Goal: Task Accomplishment & Management: Manage account settings

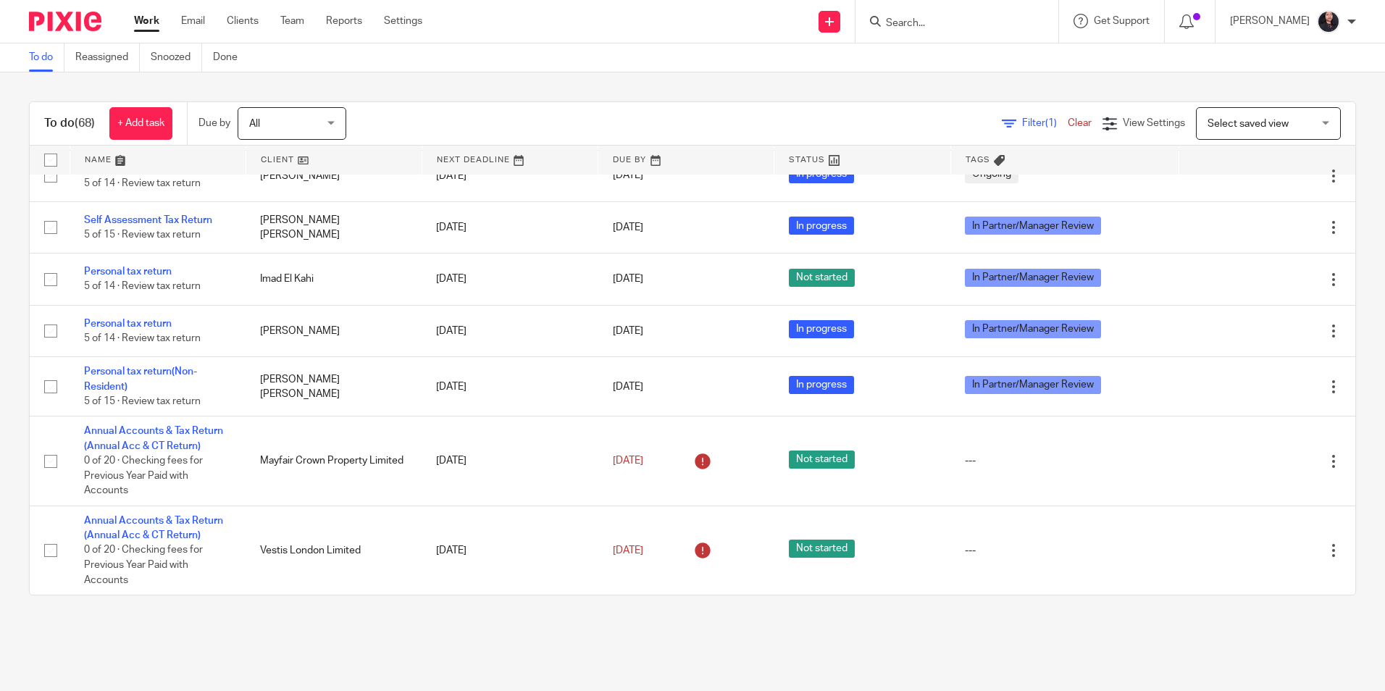
scroll to position [3895, 0]
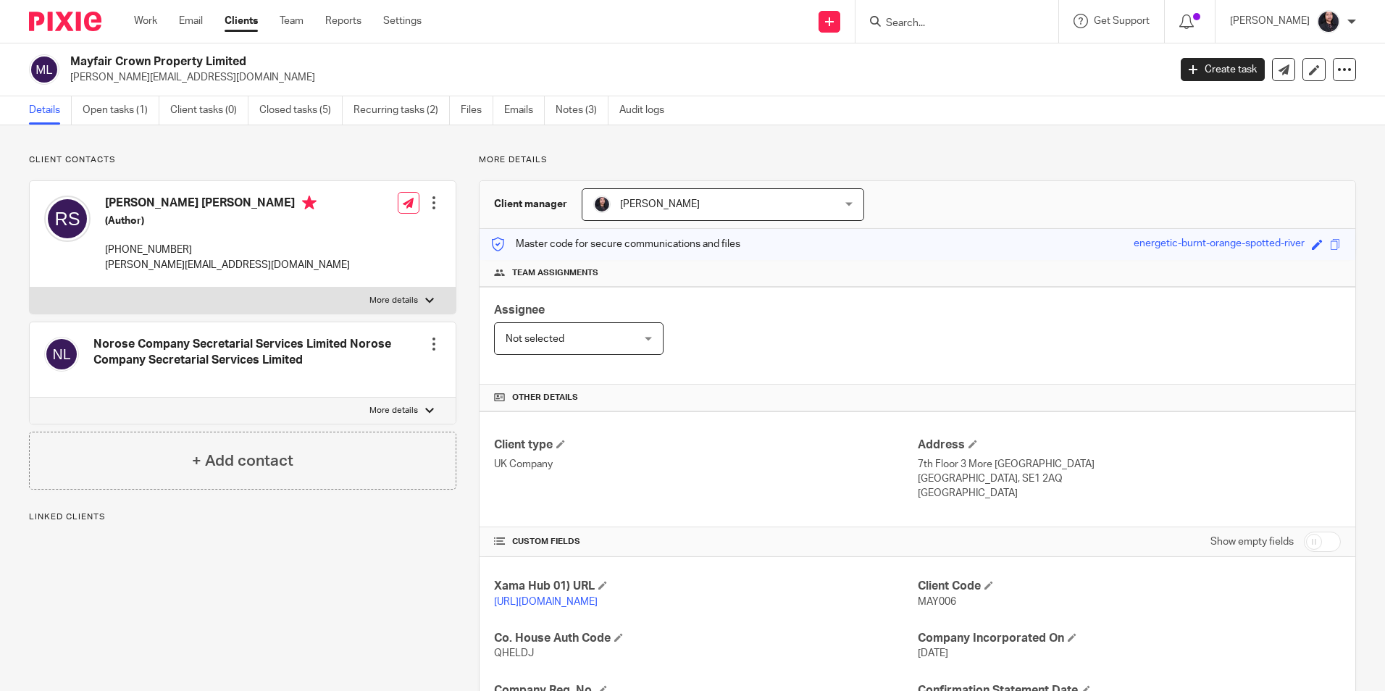
click at [651, 211] on span "[PERSON_NAME]" at bounding box center [701, 204] width 216 height 30
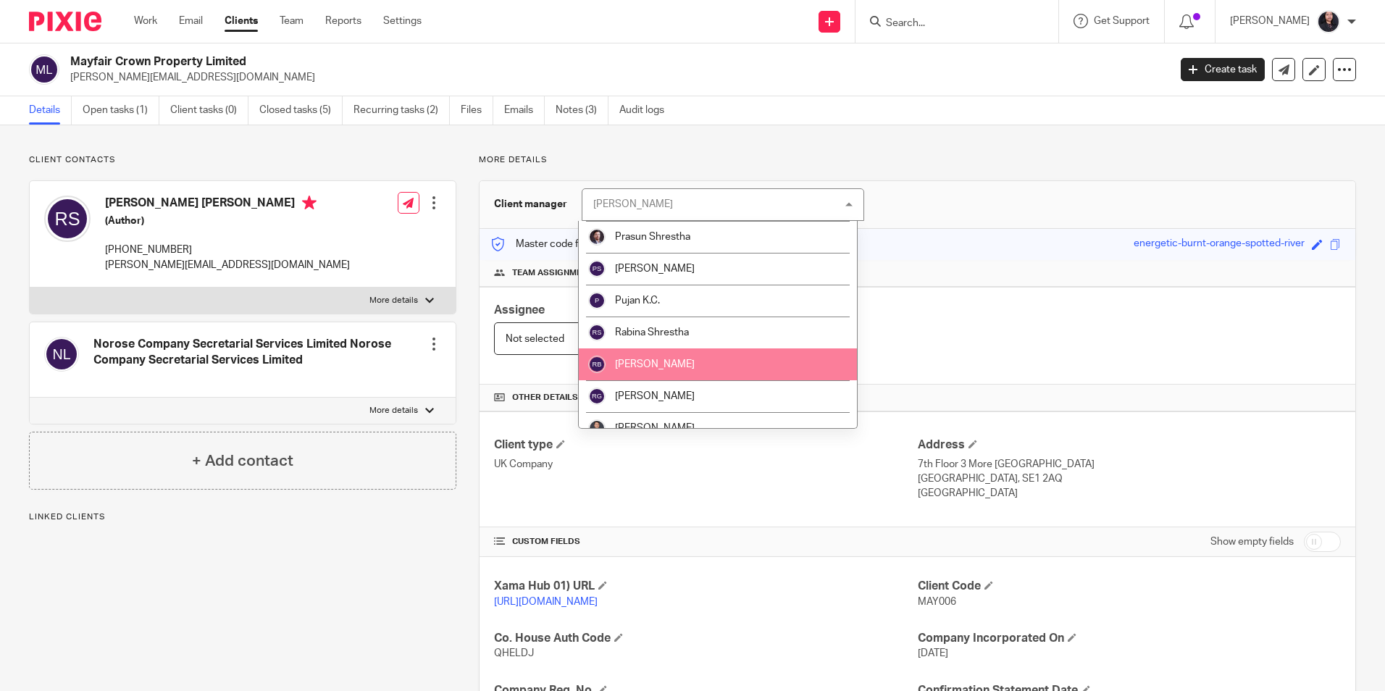
scroll to position [1666, 0]
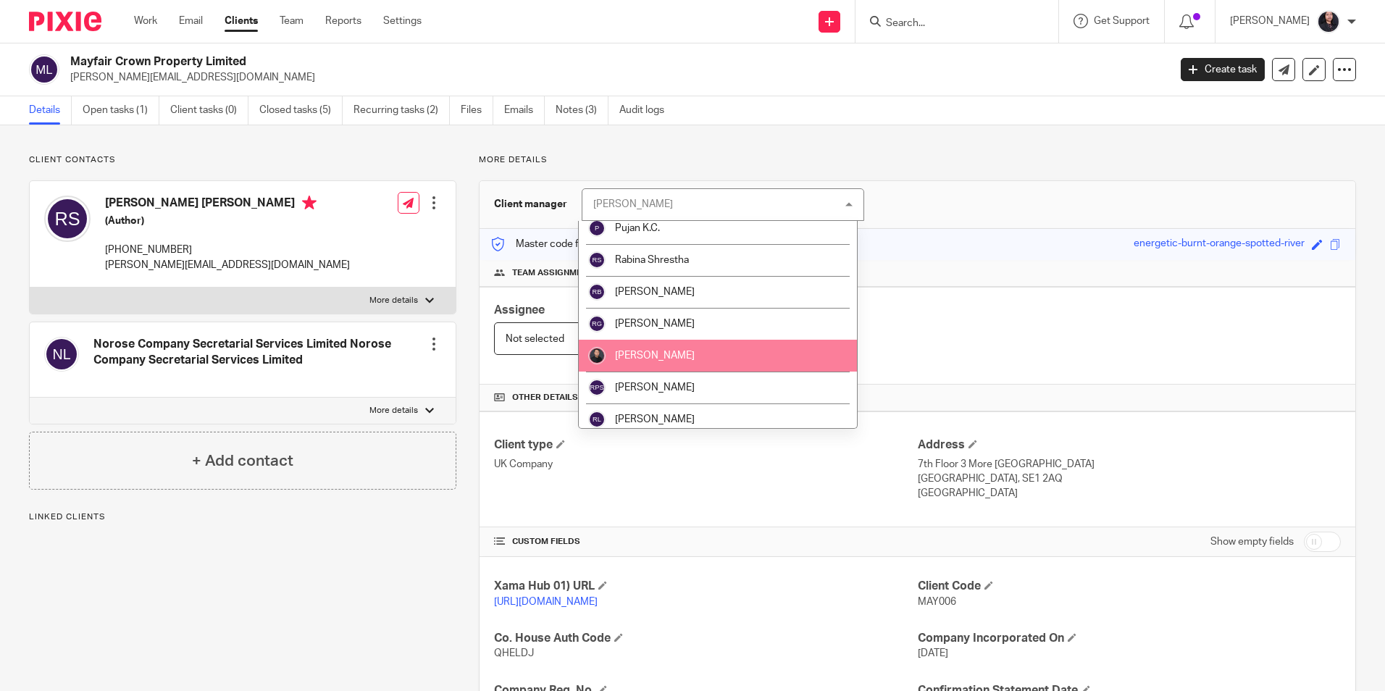
click at [632, 356] on span "[PERSON_NAME]" at bounding box center [655, 356] width 80 height 10
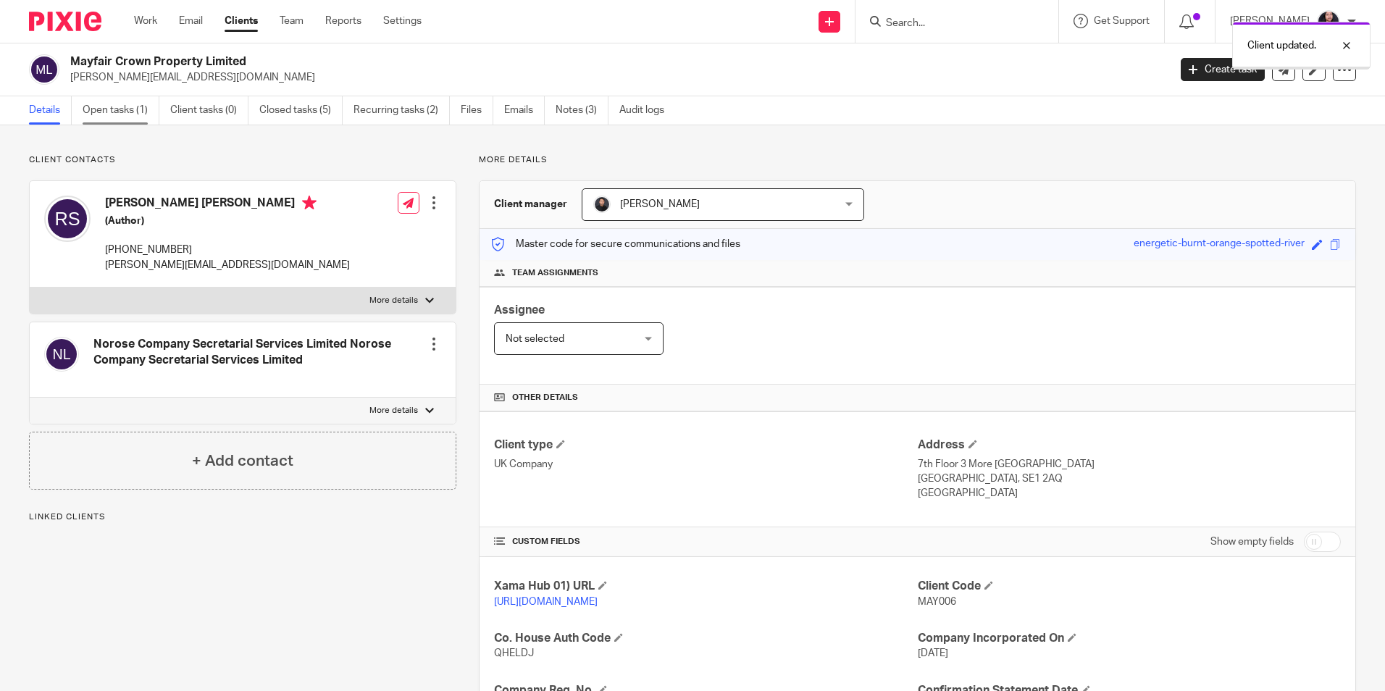
click at [111, 116] on link "Open tasks (1)" at bounding box center [121, 110] width 77 height 28
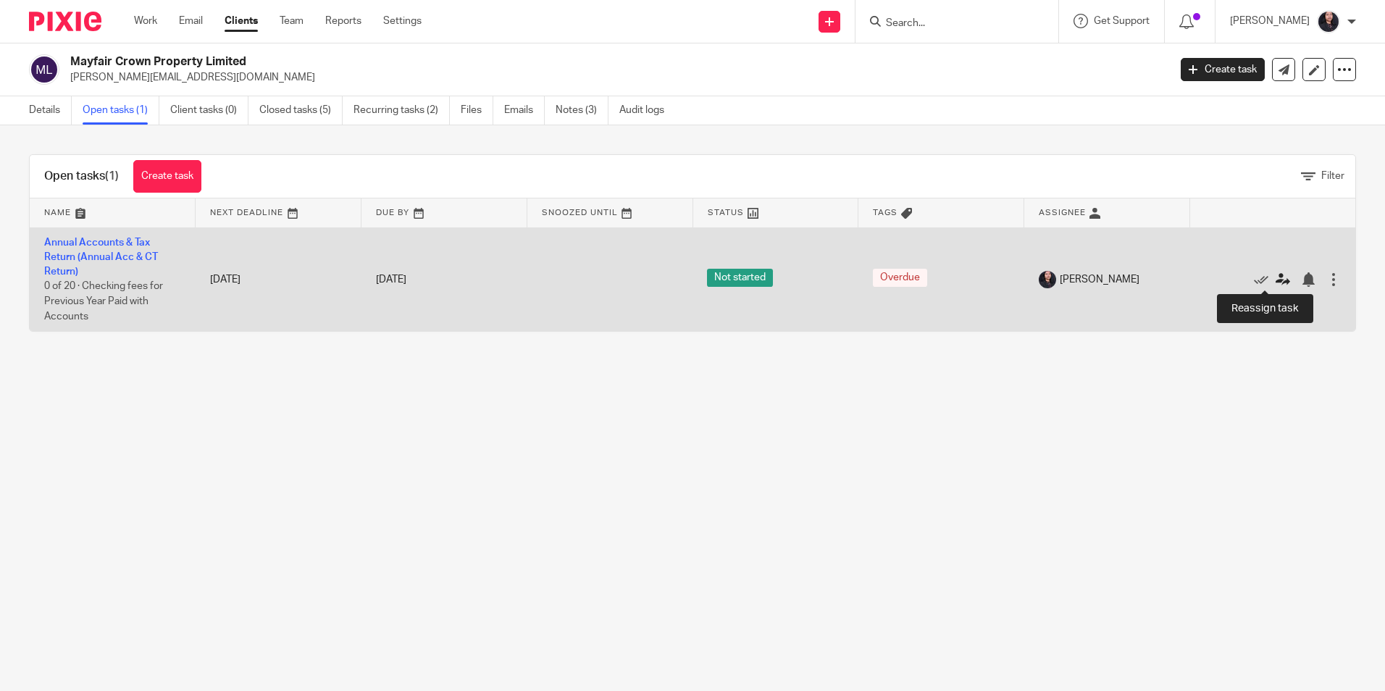
click at [1276, 280] on icon at bounding box center [1283, 279] width 14 height 14
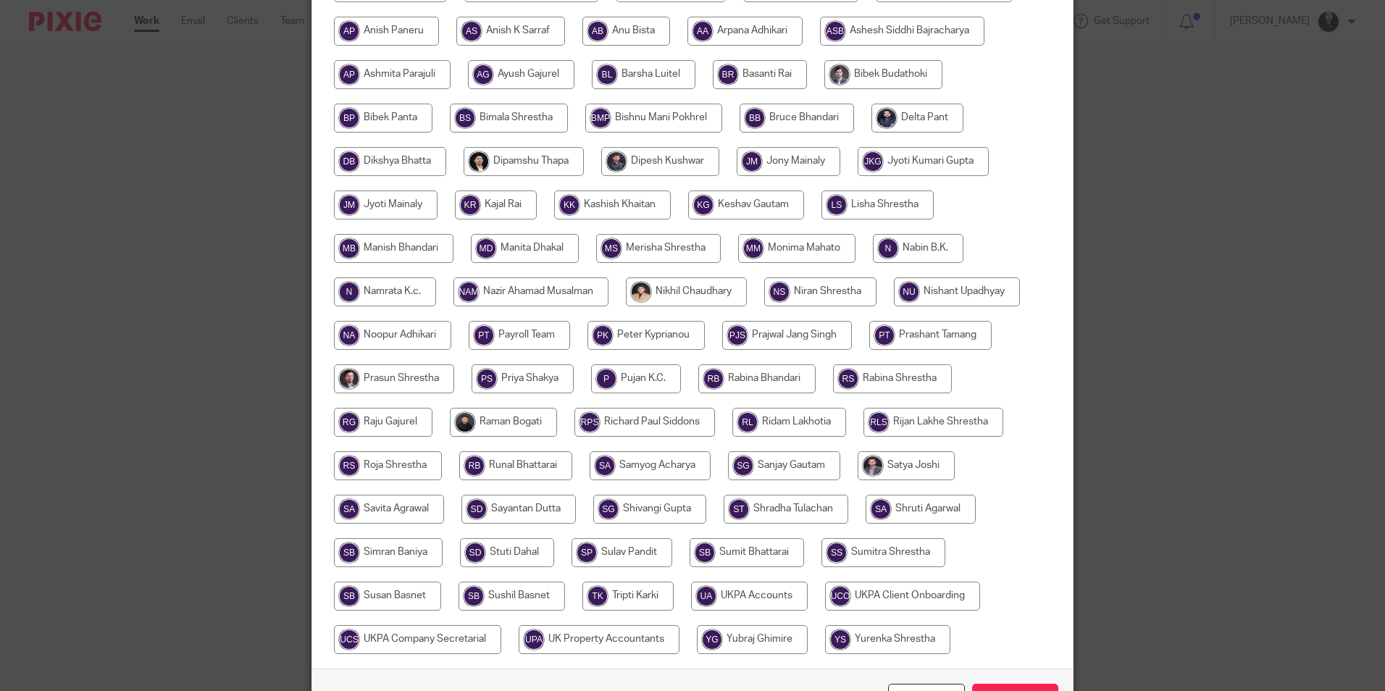
scroll to position [362, 0]
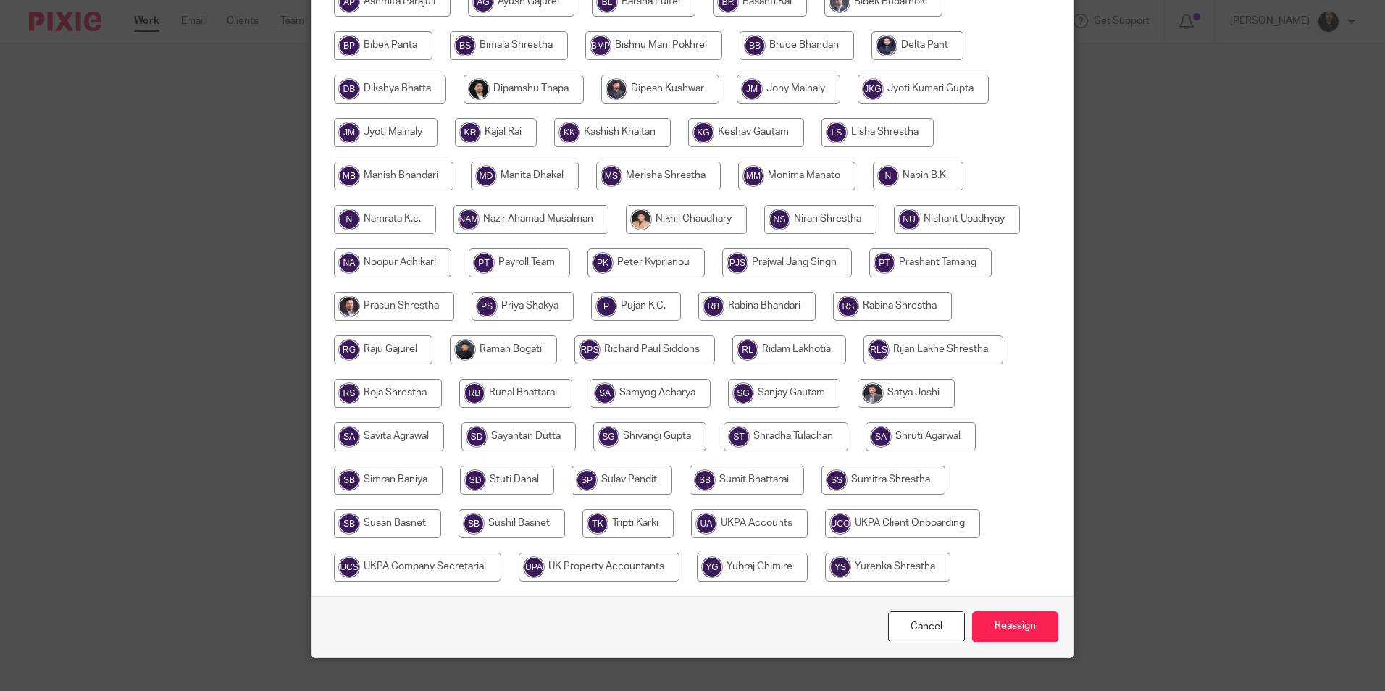
click at [479, 362] on input "radio" at bounding box center [503, 349] width 107 height 29
radio input "true"
click at [1025, 627] on input "Reassign" at bounding box center [1015, 627] width 86 height 31
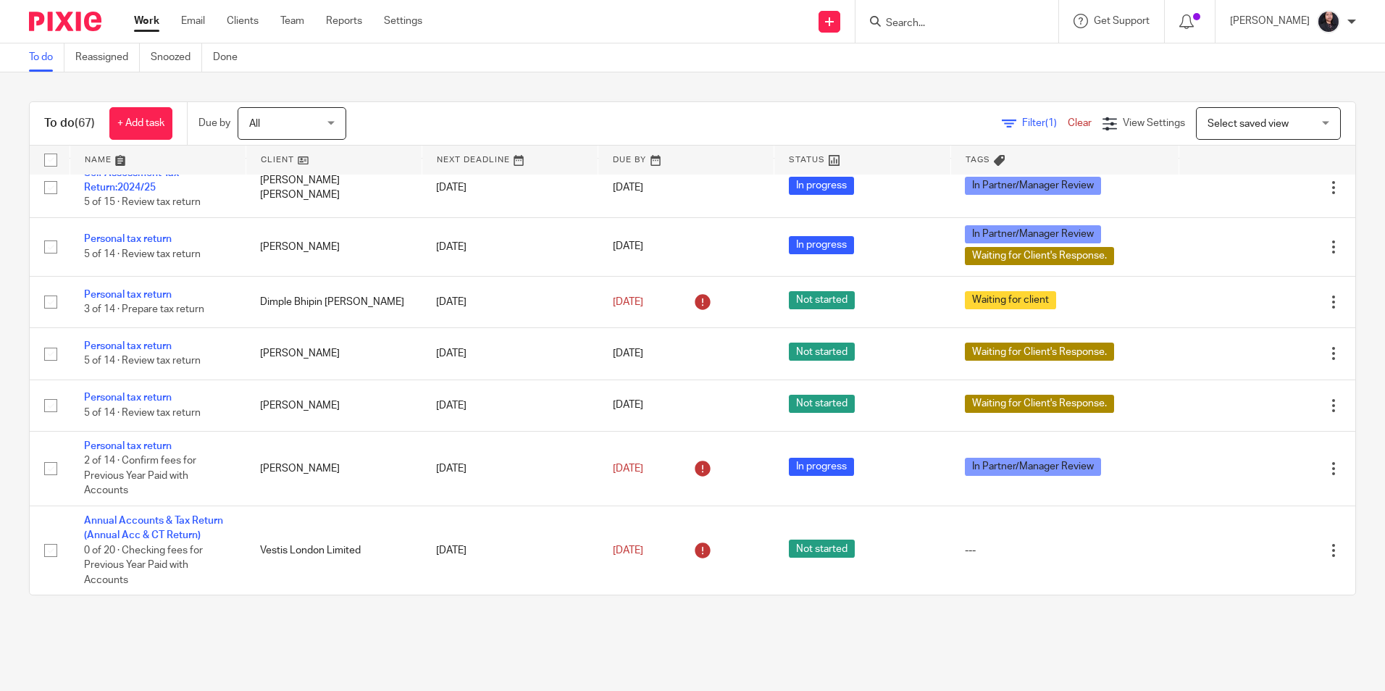
scroll to position [3630, 0]
